Goal: Task Accomplishment & Management: Manage account settings

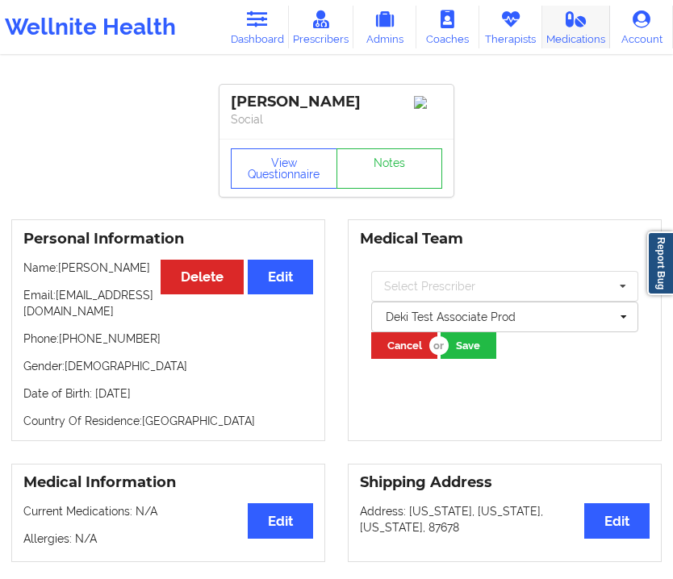
click at [549, 27] on link "Medications" at bounding box center [576, 27] width 68 height 43
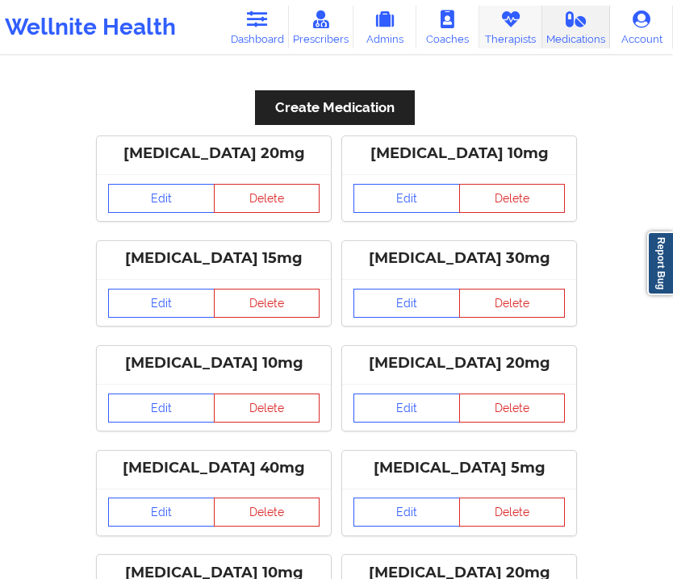
click at [530, 40] on link "Therapists" at bounding box center [510, 27] width 63 height 43
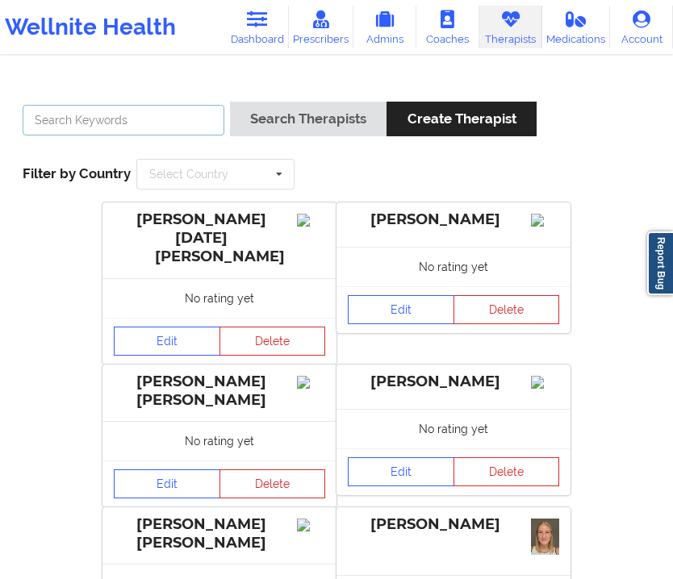
click at [157, 119] on input "text" at bounding box center [124, 120] width 202 height 31
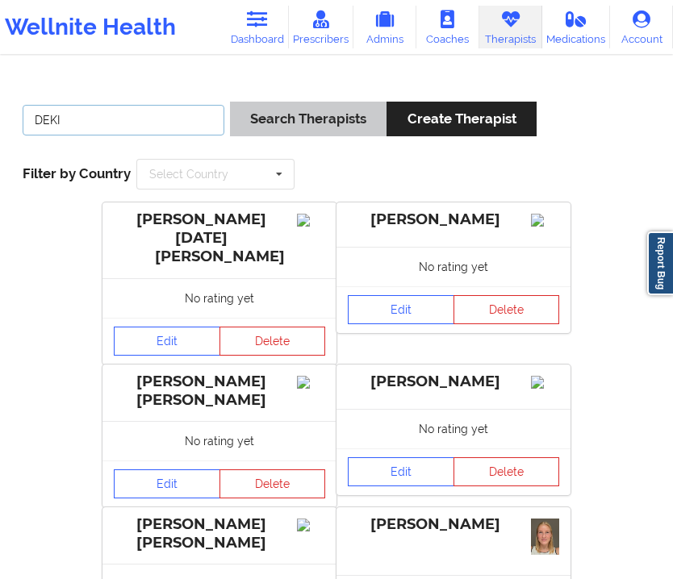
type input "DEKI"
click at [331, 122] on button "Search Therapists" at bounding box center [308, 119] width 157 height 35
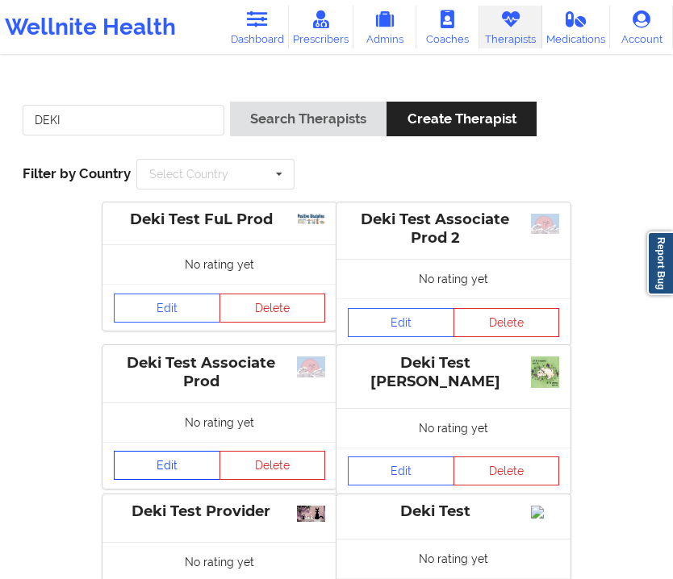
click at [157, 468] on link "Edit" at bounding box center [167, 465] width 107 height 29
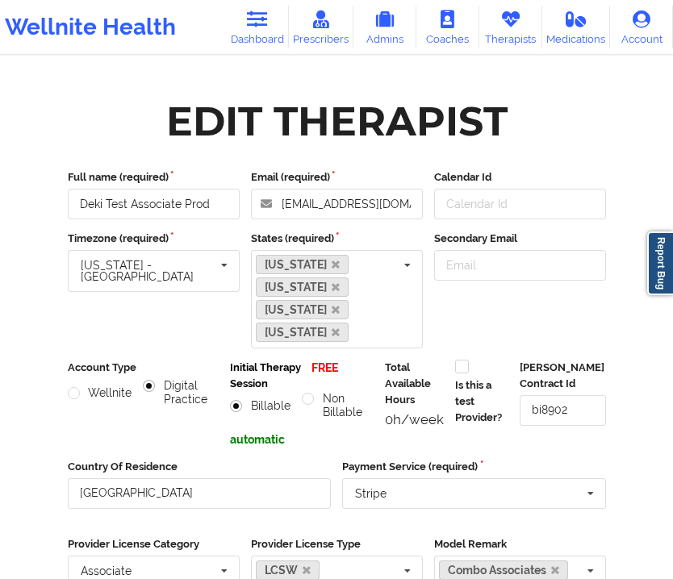
scroll to position [33, 0]
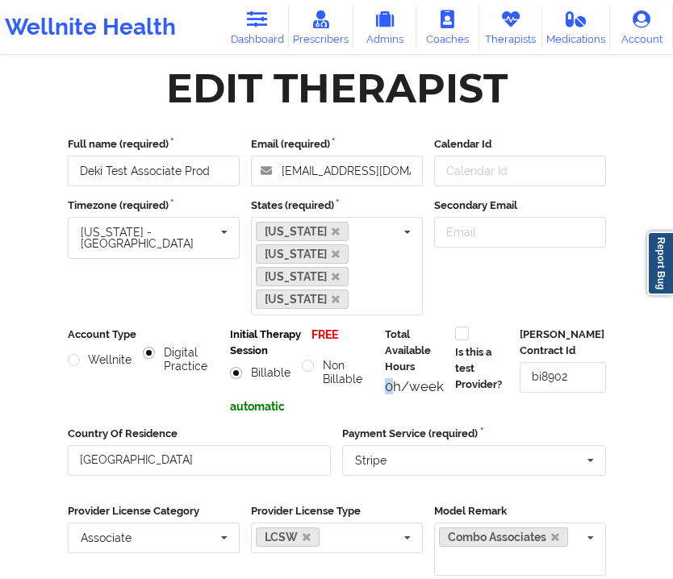
click at [388, 393] on div "0h/week" at bounding box center [414, 386] width 59 height 16
click at [393, 394] on div "0h/week" at bounding box center [414, 386] width 59 height 16
click at [386, 389] on div "0h/week" at bounding box center [414, 386] width 59 height 16
click at [393, 385] on div "0h/week" at bounding box center [414, 386] width 59 height 16
